Goal: Task Accomplishment & Management: Complete application form

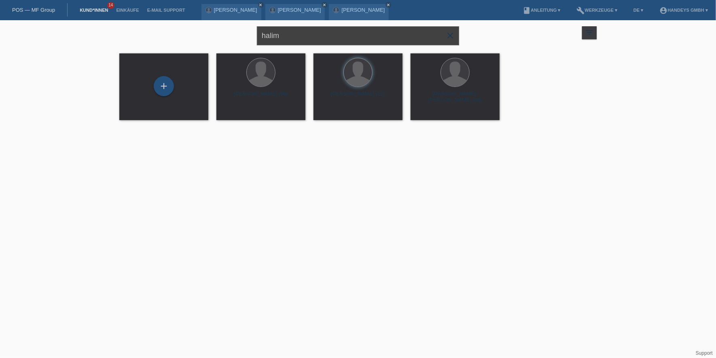
drag, startPoint x: 271, startPoint y: 36, endPoint x: 212, endPoint y: 34, distance: 59.9
click at [212, 34] on div "halim close filter_list view_module Alle Kund*innen anzeigen star Markierte Kun…" at bounding box center [358, 34] width 486 height 29
type input "ridvan"
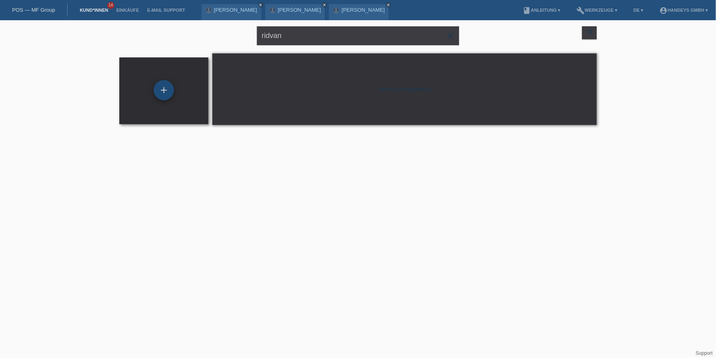
click at [163, 91] on div "+" at bounding box center [164, 90] width 20 height 20
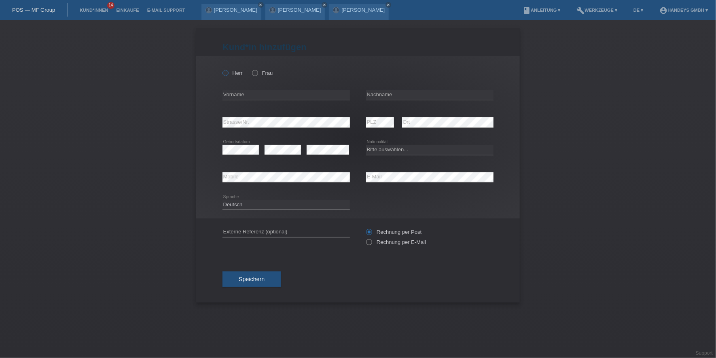
click at [221, 69] on icon at bounding box center [221, 69] width 0 height 0
click at [227, 73] on input "Herr" at bounding box center [225, 72] width 5 height 5
radio input "true"
click at [246, 96] on input "text" at bounding box center [286, 95] width 127 height 10
paste input "Ridvan"
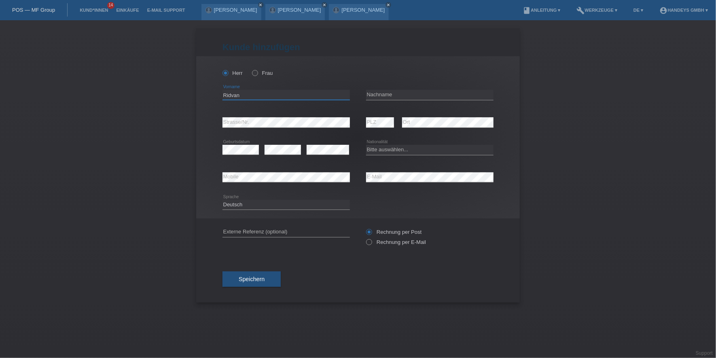
type input "Ridvan"
click at [406, 96] on input "text" at bounding box center [429, 95] width 127 height 10
paste input "[DEMOGRAPHIC_DATA]"
type input "[DEMOGRAPHIC_DATA]"
select select "CH"
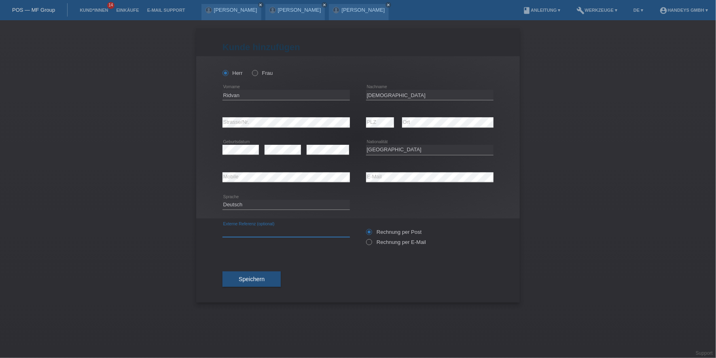
click at [256, 233] on input "text" at bounding box center [286, 232] width 127 height 10
type input "DERYA"
drag, startPoint x: 222, startPoint y: 254, endPoint x: 236, endPoint y: 260, distance: 15.4
click at [223, 255] on form "Kund*in hinzufügen Kunde hinzufügen Kundin hinzufügen Herr Frau Ridvan error Vo…" at bounding box center [358, 172] width 271 height 261
click at [246, 269] on div "Speichern" at bounding box center [358, 279] width 271 height 47
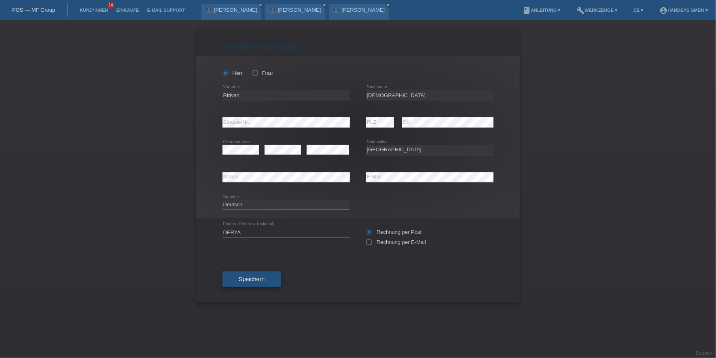
click at [250, 281] on span "Speichern" at bounding box center [252, 279] width 26 height 6
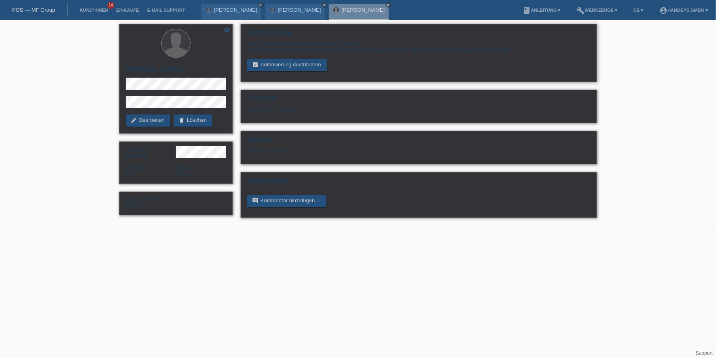
click at [293, 55] on div "Bitte führen Sie zuerst eine Autorisierung durch. Bitte lassen Sie sich vom Kun…" at bounding box center [418, 56] width 343 height 30
click at [293, 59] on link "assignment_turned_in Autorisierung durchführen" at bounding box center [287, 65] width 80 height 12
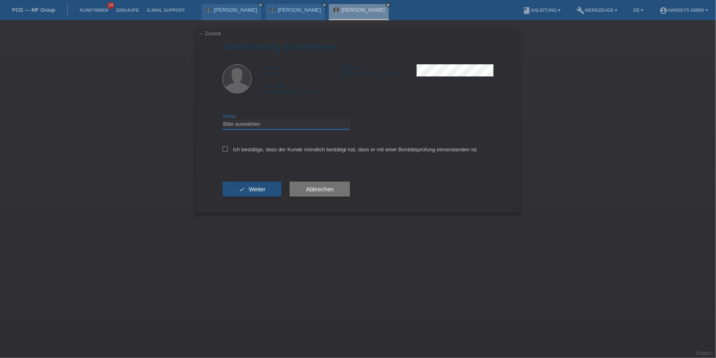
click at [242, 124] on select "Bitte auswählen CHF 1.00 - CHF 499.00 CHF 500.00 - CHF 1'999.00 CHF 2'000.00 - …" at bounding box center [286, 124] width 127 height 10
select select "3"
click at [223, 119] on select "Bitte auswählen CHF 1.00 - CHF 499.00 CHF 500.00 - CHF 1'999.00 CHF 2'000.00 - …" at bounding box center [286, 124] width 127 height 10
click at [261, 145] on div "Ich bestätige, dass der Kunde mündlich bestätigt hat, dass er mit einer Bonität…" at bounding box center [358, 152] width 271 height 28
click at [259, 148] on label "Ich bestätige, dass der Kunde mündlich bestätigt hat, dass er mit einer Bonität…" at bounding box center [351, 149] width 256 height 6
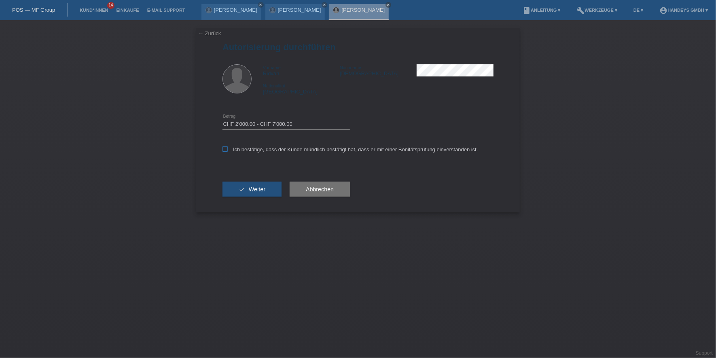
click at [228, 148] on input "Ich bestätige, dass der Kunde mündlich bestätigt hat, dass er mit einer Bonität…" at bounding box center [225, 148] width 5 height 5
checkbox input "true"
click at [245, 193] on button "check Weiter" at bounding box center [252, 189] width 59 height 15
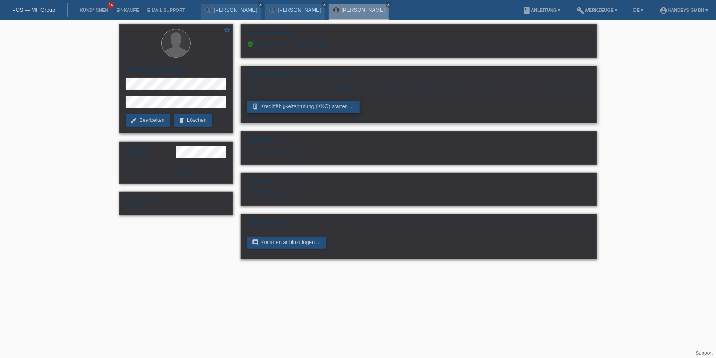
click at [329, 110] on link "perm_device_information Kreditfähigkeitsprüfung (KKG) starten ..." at bounding box center [303, 107] width 112 height 12
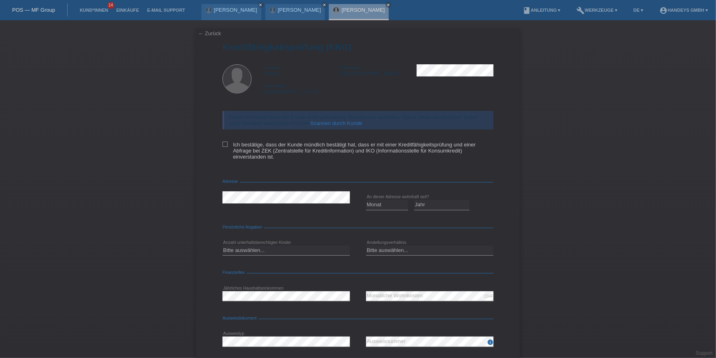
click at [339, 122] on link "Scannen durch Kunde" at bounding box center [336, 123] width 52 height 6
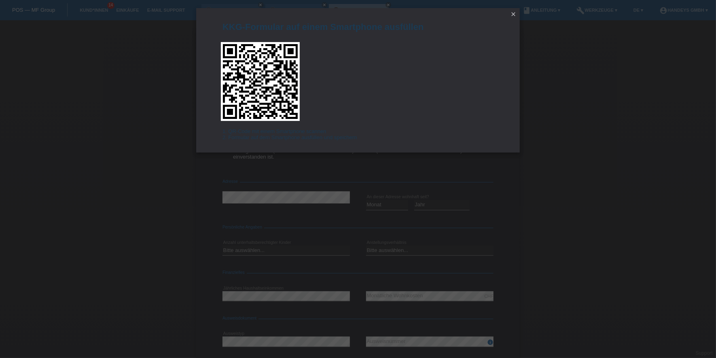
click at [509, 11] on link "close" at bounding box center [513, 14] width 11 height 9
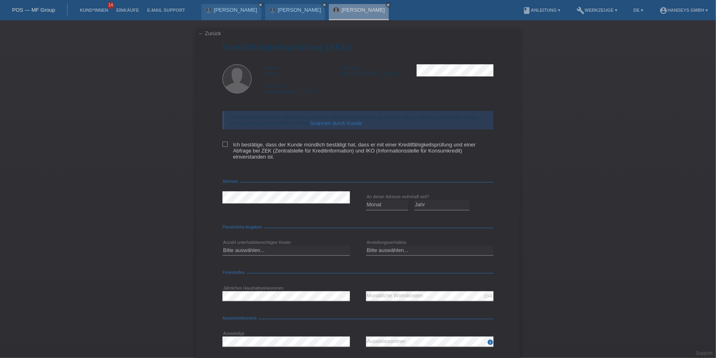
click at [209, 33] on link "← Zurück" at bounding box center [209, 33] width 23 height 6
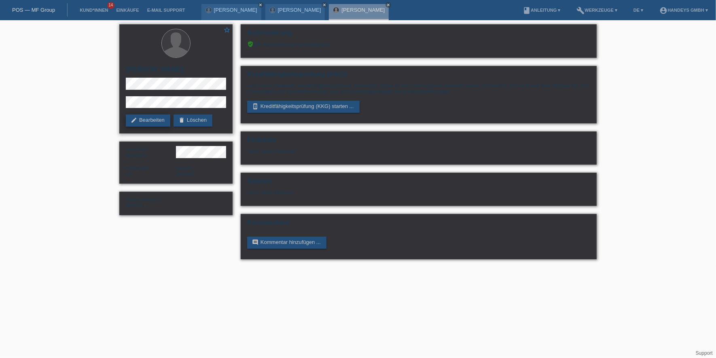
click at [139, 124] on link "edit Bearbeiten" at bounding box center [148, 121] width 45 height 12
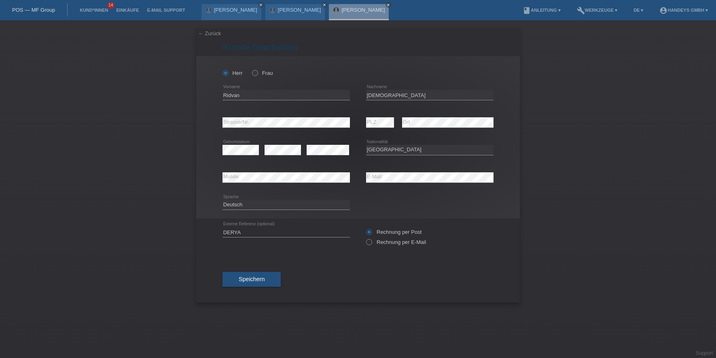
select select "CH"
click at [235, 94] on input "Ridvan" at bounding box center [286, 95] width 127 height 10
drag, startPoint x: 396, startPoint y: 96, endPoint x: 350, endPoint y: 96, distance: 46.5
click at [350, 96] on div "Ridvan error Vorname Ismaili error Nachname" at bounding box center [358, 95] width 271 height 28
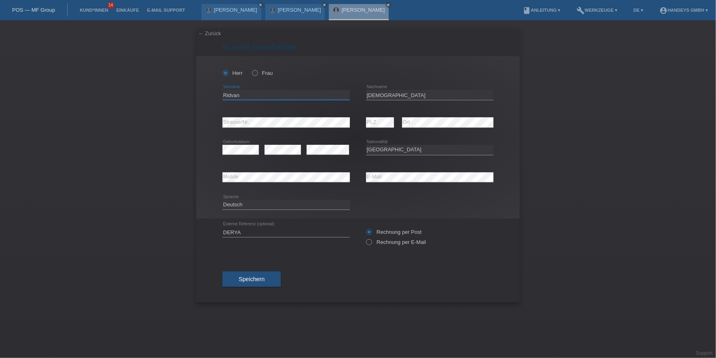
click at [229, 92] on input "Ridvan" at bounding box center [286, 95] width 127 height 10
click at [346, 179] on div "error Mobile error E-Mail" at bounding box center [358, 178] width 271 height 28
click at [264, 275] on button "Speichern" at bounding box center [252, 278] width 58 height 15
